Goal: Find specific page/section: Find specific page/section

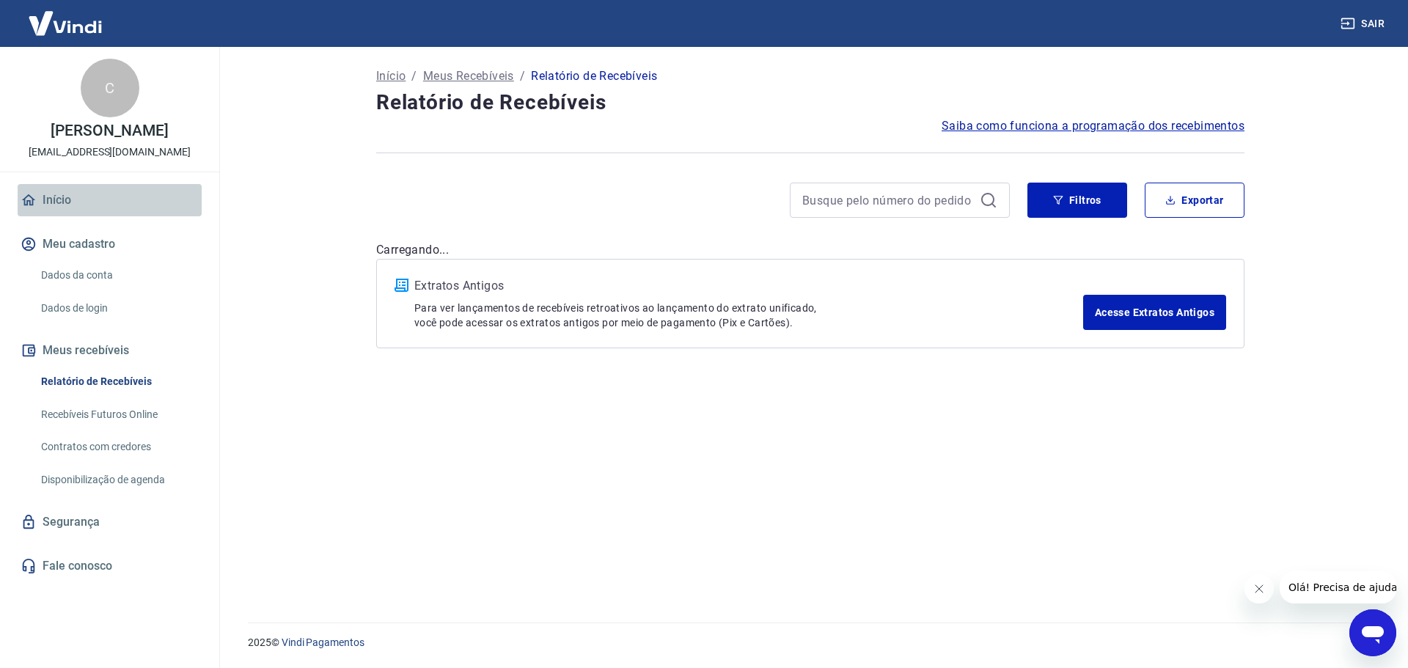
click at [81, 188] on link "Início" at bounding box center [110, 200] width 184 height 32
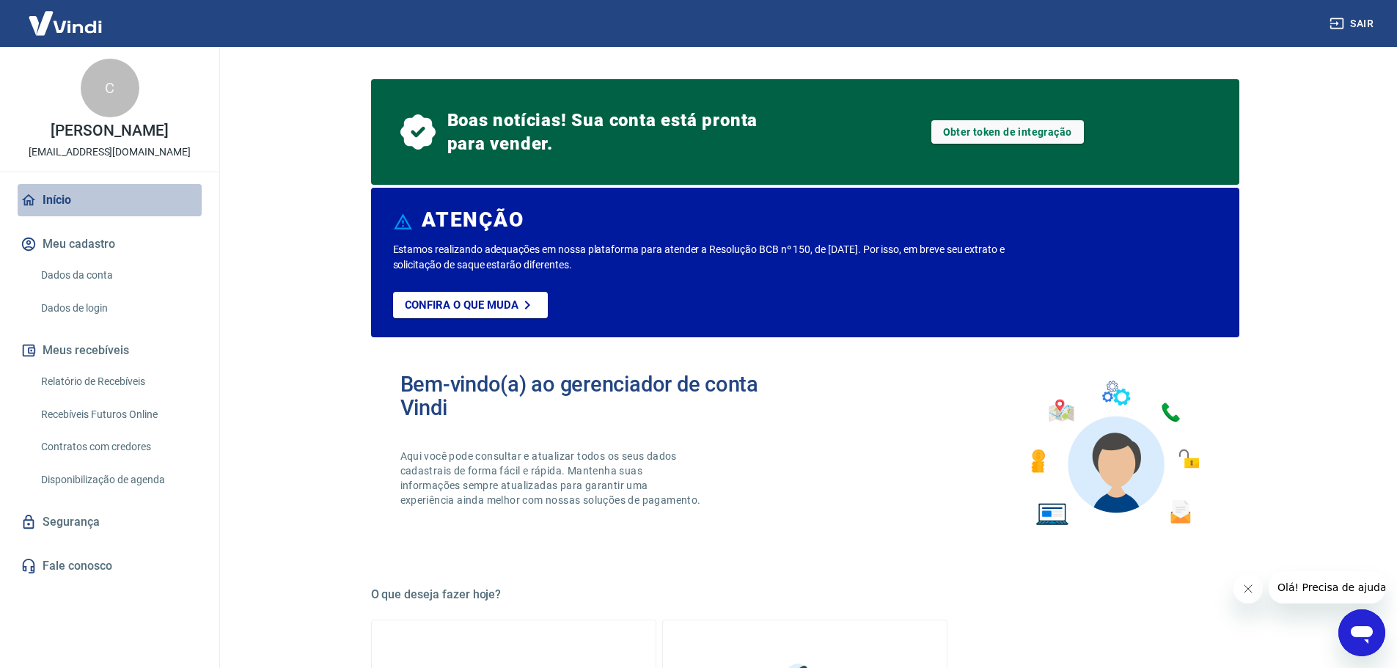
click at [48, 197] on link "Início" at bounding box center [110, 200] width 184 height 32
